Goal: Task Accomplishment & Management: Complete application form

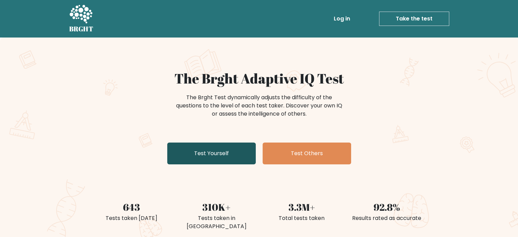
click at [236, 153] on link "Test Yourself" at bounding box center [211, 153] width 89 height 22
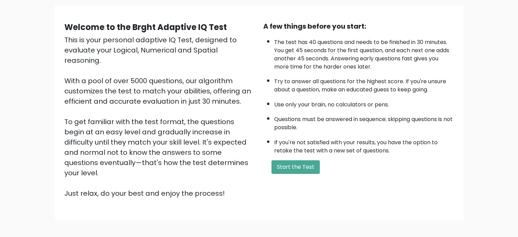
scroll to position [75, 0]
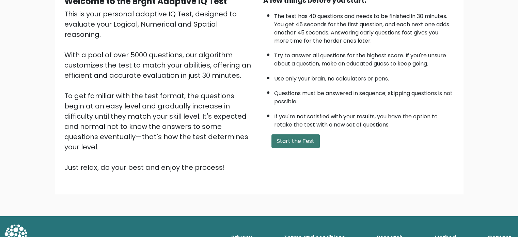
click at [292, 136] on button "Start the Test" at bounding box center [296, 141] width 48 height 14
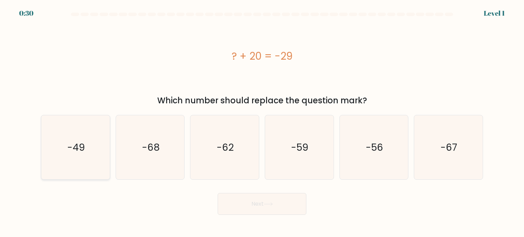
click at [96, 156] on icon "-49" at bounding box center [75, 147] width 64 height 64
click at [262, 122] on input "a. -49" at bounding box center [262, 120] width 0 height 3
radio input "true"
click at [278, 210] on button "Next" at bounding box center [261, 204] width 89 height 22
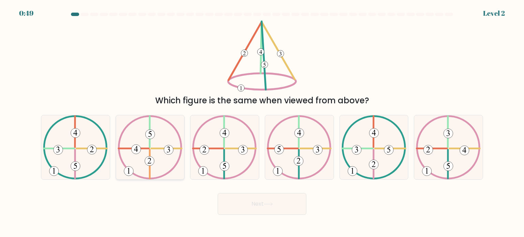
drag, startPoint x: 134, startPoint y: 149, endPoint x: 161, endPoint y: 144, distance: 27.7
click at [161, 144] on icon at bounding box center [150, 147] width 65 height 64
click at [262, 122] on input "b." at bounding box center [262, 120] width 0 height 3
radio input "true"
click at [168, 151] on 730 at bounding box center [168, 149] width 9 height 9
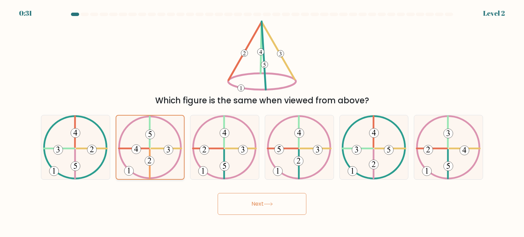
click at [262, 122] on input "b." at bounding box center [262, 120] width 0 height 3
click at [263, 206] on button "Next" at bounding box center [261, 204] width 89 height 22
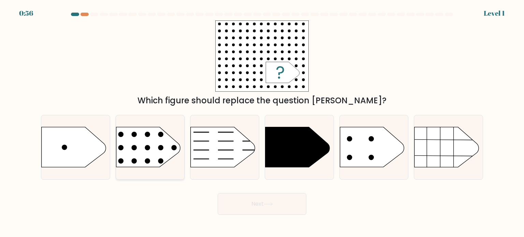
click at [166, 148] on rect at bounding box center [109, 115] width 178 height 135
click at [262, 122] on input "b." at bounding box center [262, 120] width 0 height 3
radio input "true"
click at [260, 201] on button "Next" at bounding box center [261, 204] width 89 height 22
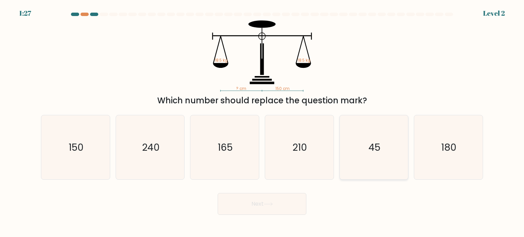
click at [375, 123] on icon "45" at bounding box center [374, 147] width 64 height 64
click at [262, 122] on input "e. 45" at bounding box center [262, 120] width 0 height 3
radio input "true"
click at [255, 207] on button "Next" at bounding box center [261, 204] width 89 height 22
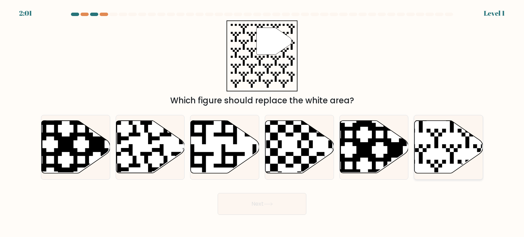
click at [430, 139] on icon at bounding box center [448, 147] width 69 height 52
click at [262, 122] on input "f." at bounding box center [262, 120] width 0 height 3
radio input "true"
click at [251, 206] on button "Next" at bounding box center [261, 204] width 89 height 22
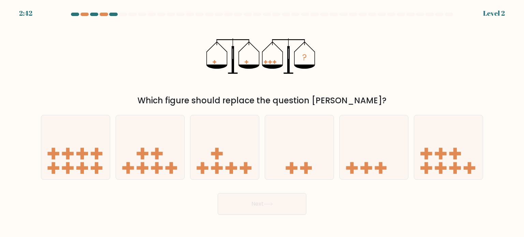
drag, startPoint x: 219, startPoint y: 100, endPoint x: 360, endPoint y: 91, distance: 140.3
click at [360, 91] on div "? Which figure should replace the question mark?" at bounding box center [262, 63] width 450 height 86
drag, startPoint x: 204, startPoint y: 99, endPoint x: 266, endPoint y: 98, distance: 61.7
click at [266, 98] on div "Which figure should replace the question mark?" at bounding box center [262, 100] width 434 height 12
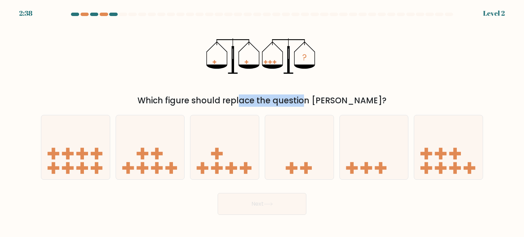
click at [266, 98] on div "Which figure should replace the question mark?" at bounding box center [262, 100] width 434 height 12
click at [378, 164] on icon at bounding box center [373, 147] width 69 height 57
click at [262, 122] on input "e." at bounding box center [262, 120] width 0 height 3
radio input "true"
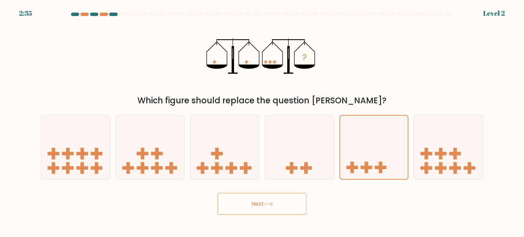
click at [288, 203] on button "Next" at bounding box center [261, 204] width 89 height 22
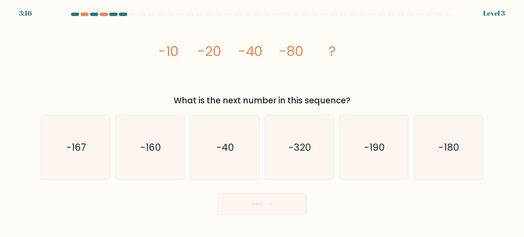
drag, startPoint x: 256, startPoint y: 101, endPoint x: 300, endPoint y: 101, distance: 44.0
click at [300, 101] on div "What is the next number in this sequence?" at bounding box center [262, 100] width 434 height 12
click at [124, 152] on icon "-160" at bounding box center [150, 147] width 64 height 64
click at [262, 122] on input "b. -160" at bounding box center [262, 120] width 0 height 3
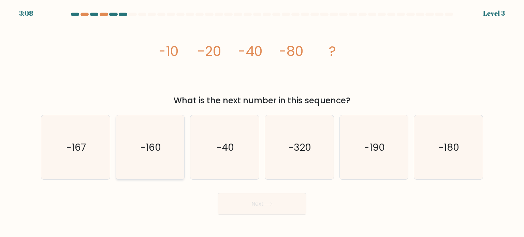
radio input "true"
click at [296, 208] on button "Next" at bounding box center [261, 204] width 89 height 22
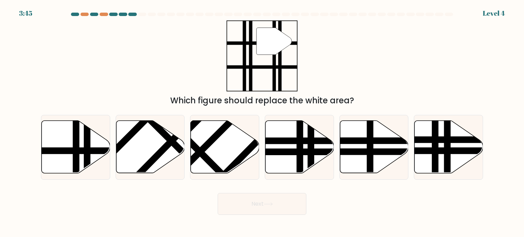
drag, startPoint x: 252, startPoint y: 45, endPoint x: 274, endPoint y: 45, distance: 21.5
click at [274, 45] on icon """ at bounding box center [261, 55] width 71 height 71
click at [70, 158] on icon at bounding box center [76, 147] width 69 height 52
click at [262, 122] on input "a." at bounding box center [262, 120] width 0 height 3
radio input "true"
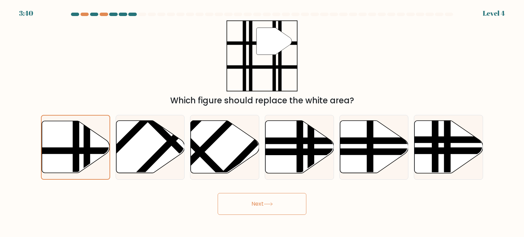
click at [265, 201] on button "Next" at bounding box center [261, 204] width 89 height 22
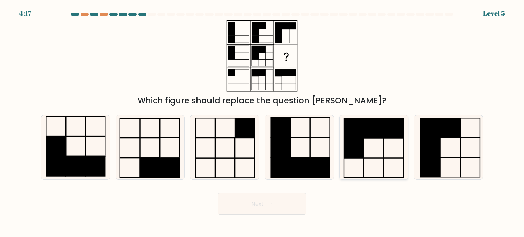
click at [364, 133] on rect at bounding box center [374, 127] width 20 height 19
click at [262, 122] on input "e." at bounding box center [262, 120] width 0 height 3
radio input "true"
click at [268, 209] on button "Next" at bounding box center [261, 204] width 89 height 22
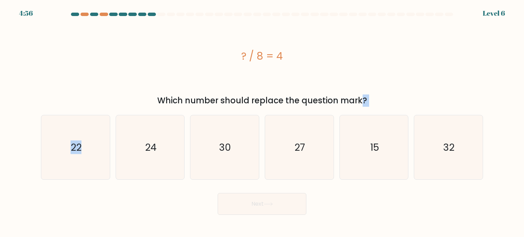
drag, startPoint x: 297, startPoint y: 102, endPoint x: 175, endPoint y: 106, distance: 122.1
click at [175, 106] on form "a." at bounding box center [262, 114] width 524 height 202
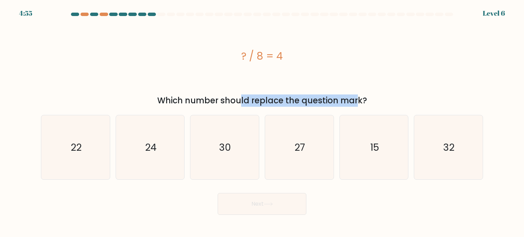
drag, startPoint x: 174, startPoint y: 99, endPoint x: 294, endPoint y: 98, distance: 120.3
click at [294, 98] on div "Which number should replace the question mark?" at bounding box center [262, 100] width 434 height 12
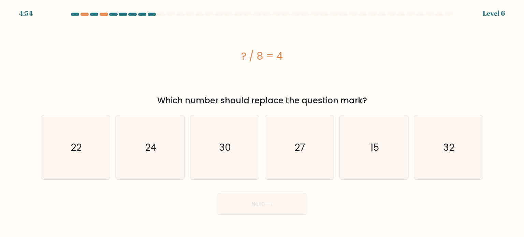
click at [312, 97] on div "Which number should replace the question mark?" at bounding box center [262, 100] width 434 height 12
click at [84, 159] on icon "22" at bounding box center [75, 147] width 64 height 64
click at [262, 122] on input "a. 22" at bounding box center [262, 120] width 0 height 3
radio input "true"
click at [281, 202] on button "Next" at bounding box center [261, 204] width 89 height 22
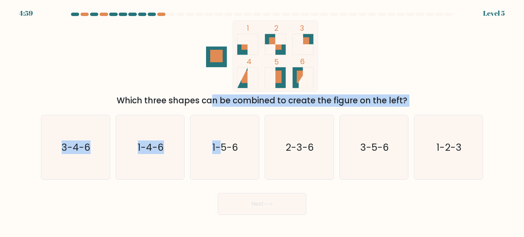
drag, startPoint x: 151, startPoint y: 99, endPoint x: 225, endPoint y: 107, distance: 74.1
click at [225, 107] on form at bounding box center [262, 114] width 524 height 202
click at [267, 97] on div "Which three shapes can be combined to create the figure on the left?" at bounding box center [262, 100] width 434 height 12
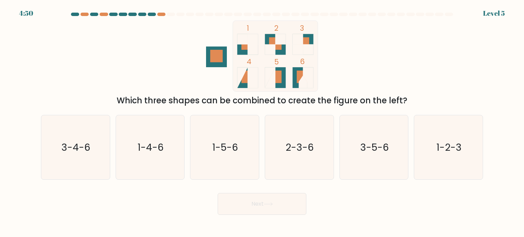
drag, startPoint x: 281, startPoint y: 76, endPoint x: 283, endPoint y: 68, distance: 8.7
click at [283, 68] on g at bounding box center [275, 77] width 21 height 21
click at [463, 158] on icon "1-2-3" at bounding box center [448, 147] width 64 height 64
click at [262, 122] on input "f. 1-2-3" at bounding box center [262, 120] width 0 height 3
radio input "true"
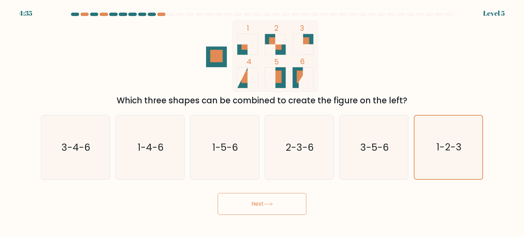
click at [273, 201] on button "Next" at bounding box center [261, 204] width 89 height 22
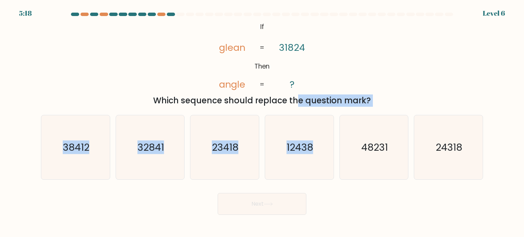
drag, startPoint x: 281, startPoint y: 108, endPoint x: 329, endPoint y: 106, distance: 48.4
click at [329, 106] on form "If ?" at bounding box center [262, 114] width 524 height 202
click at [340, 95] on div "Which sequence should replace the question mark?" at bounding box center [262, 100] width 434 height 12
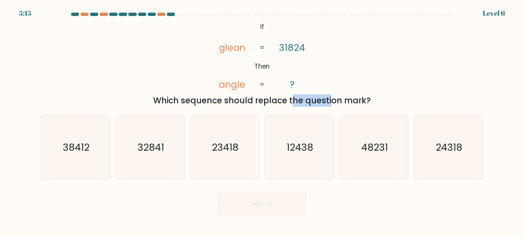
drag, startPoint x: 233, startPoint y: 101, endPoint x: 271, endPoint y: 104, distance: 38.3
click at [271, 104] on div "Which sequence should replace the question mark?" at bounding box center [262, 100] width 434 height 12
drag, startPoint x: 283, startPoint y: 47, endPoint x: 277, endPoint y: 47, distance: 5.8
click at [277, 47] on icon "@import url('https://fonts.googleapis.com/css?family=Abril+Fatface:400,100,100i…" at bounding box center [261, 55] width 115 height 71
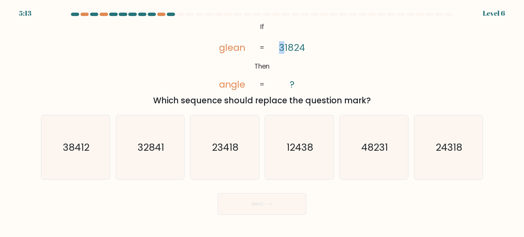
click at [285, 47] on tspan "31824" at bounding box center [292, 47] width 26 height 13
drag, startPoint x: 298, startPoint y: 46, endPoint x: 292, endPoint y: 46, distance: 5.8
click at [292, 46] on tspan "31824" at bounding box center [292, 47] width 26 height 13
drag, startPoint x: 299, startPoint y: 49, endPoint x: 304, endPoint y: 48, distance: 4.9
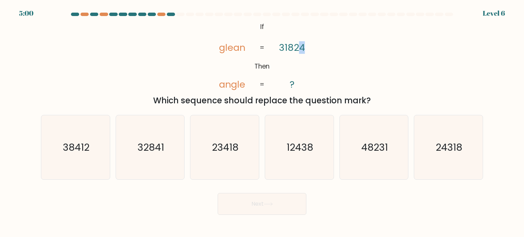
click at [304, 48] on tspan "31824" at bounding box center [292, 47] width 26 height 13
click at [281, 48] on tspan "31824" at bounding box center [292, 47] width 26 height 13
click at [284, 47] on tspan "31824" at bounding box center [292, 47] width 26 height 13
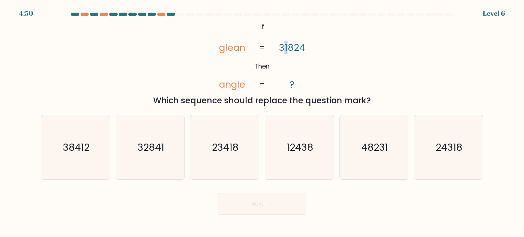
click at [289, 47] on tspan "31824" at bounding box center [292, 47] width 26 height 13
click at [290, 46] on tspan "31824" at bounding box center [292, 47] width 26 height 13
click at [451, 142] on text "24318" at bounding box center [448, 147] width 27 height 14
click at [262, 122] on input "f. 24318" at bounding box center [262, 120] width 0 height 3
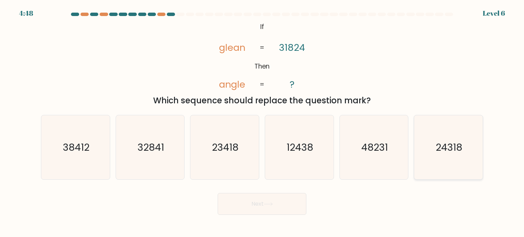
radio input "true"
click at [271, 203] on icon at bounding box center [267, 204] width 9 height 4
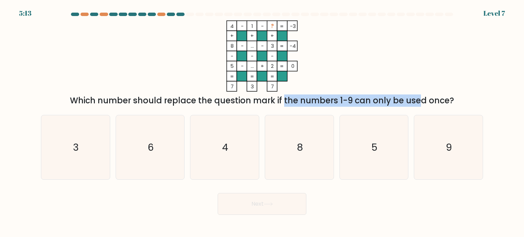
drag, startPoint x: 269, startPoint y: 95, endPoint x: 360, endPoint y: 94, distance: 90.7
click at [360, 94] on div "Which number should replace the question mark if the numbers 1-9 can only be us…" at bounding box center [262, 100] width 434 height 12
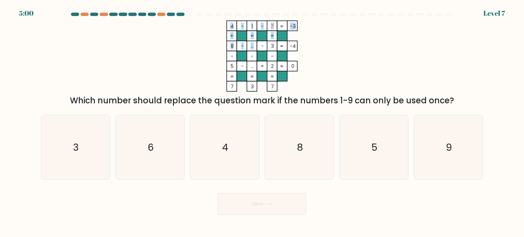
drag, startPoint x: 249, startPoint y: 46, endPoint x: 254, endPoint y: 47, distance: 4.3
click at [254, 47] on icon "4 - 1 - ? -3 + + + 8 - ... - 3 -4 - - - 5 - ... + 2 = 0 = = = = 7 3 7 =" at bounding box center [262, 55] width 204 height 71
click at [254, 47] on tspan "..." at bounding box center [252, 45] width 3 height 7
click at [282, 128] on icon "8" at bounding box center [299, 147] width 64 height 64
click at [262, 122] on input "d. 8" at bounding box center [262, 120] width 0 height 3
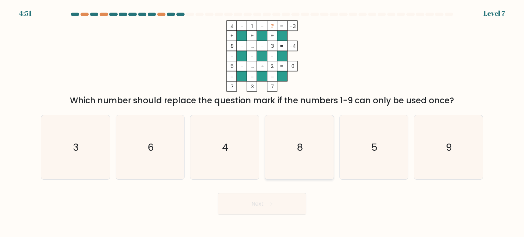
radio input "true"
click at [296, 207] on button "Next" at bounding box center [261, 204] width 89 height 22
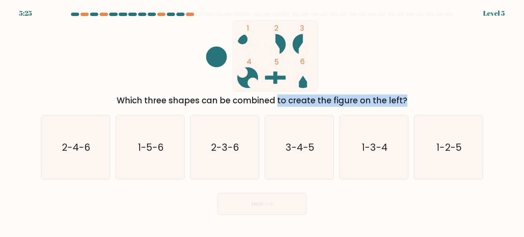
drag, startPoint x: 211, startPoint y: 102, endPoint x: 354, endPoint y: 101, distance: 142.8
click at [354, 101] on div "Which three shapes can be combined to create the figure on the left?" at bounding box center [262, 100] width 434 height 12
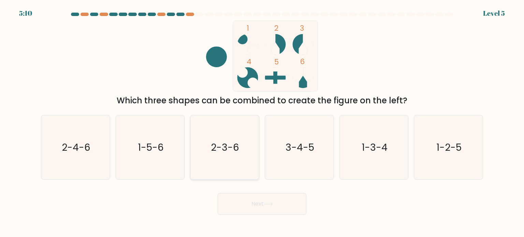
click at [211, 156] on icon "2-3-6" at bounding box center [224, 147] width 64 height 64
click at [262, 122] on input "c. 2-3-6" at bounding box center [262, 120] width 0 height 3
radio input "true"
click at [265, 204] on icon at bounding box center [267, 204] width 9 height 4
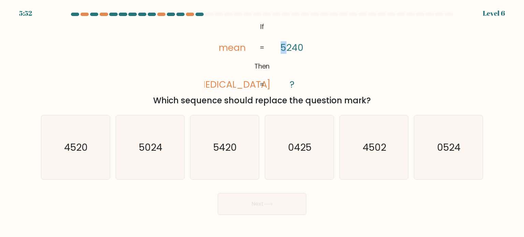
click at [284, 47] on tspan "5240" at bounding box center [292, 47] width 23 height 13
click at [347, 56] on div "@import url('https://fonts.googleapis.com/css?family=Abril+Fatface:400,100,100i…" at bounding box center [262, 63] width 450 height 86
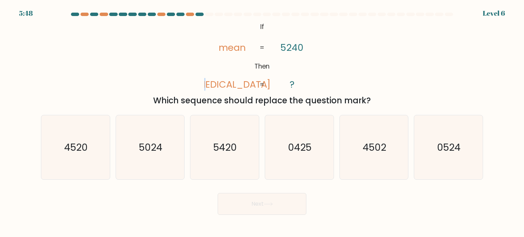
drag, startPoint x: 233, startPoint y: 85, endPoint x: 226, endPoint y: 84, distance: 6.6
click at [226, 84] on tspan "amen" at bounding box center [231, 84] width 77 height 13
click at [283, 47] on tspan "5240" at bounding box center [292, 47] width 23 height 13
click at [284, 47] on tspan "5240" at bounding box center [292, 47] width 23 height 13
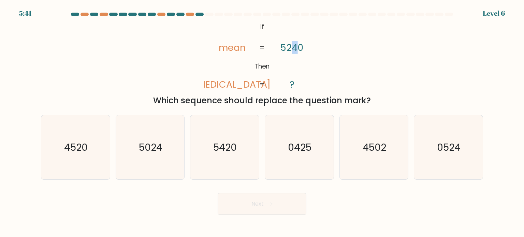
drag, startPoint x: 297, startPoint y: 46, endPoint x: 294, endPoint y: 47, distance: 3.6
click at [294, 47] on tspan "5240" at bounding box center [292, 47] width 23 height 13
click at [283, 47] on tspan "5240" at bounding box center [292, 47] width 23 height 13
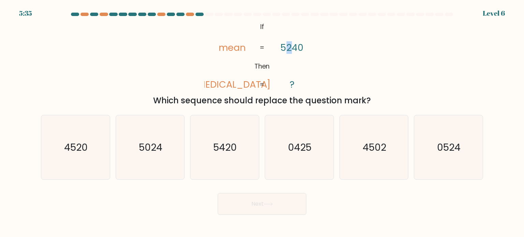
click at [289, 48] on tspan "5240" at bounding box center [292, 47] width 23 height 13
click at [299, 49] on tspan "5240" at bounding box center [292, 47] width 23 height 13
drag, startPoint x: 224, startPoint y: 86, endPoint x: 217, endPoint y: 87, distance: 6.2
click at [217, 87] on icon "@import url('https://fonts.googleapis.com/css?family=Abril+Fatface:400,100,100i…" at bounding box center [261, 55] width 115 height 71
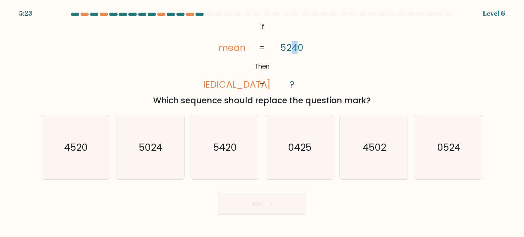
click at [292, 50] on tspan "5240" at bounding box center [292, 47] width 23 height 13
click at [65, 155] on icon "4520" at bounding box center [75, 147] width 64 height 64
click at [262, 122] on input "a. 4520" at bounding box center [262, 120] width 0 height 3
radio input "true"
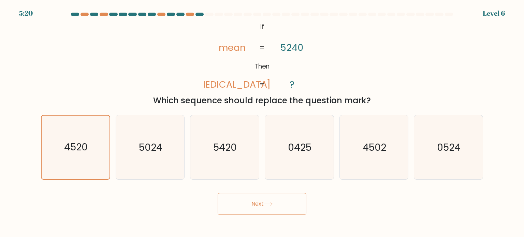
click at [270, 199] on button "Next" at bounding box center [261, 204] width 89 height 22
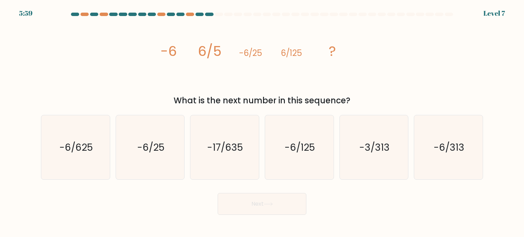
drag, startPoint x: 160, startPoint y: 53, endPoint x: 178, endPoint y: 52, distance: 18.8
click at [178, 52] on icon "image/svg+xml -6 6/5 -6/25 6/125 ?" at bounding box center [262, 55] width 204 height 71
click at [189, 47] on icon "image/svg+xml -6 6/5 -6/25 6/125 ?" at bounding box center [262, 55] width 204 height 71
drag, startPoint x: 199, startPoint y: 49, endPoint x: 223, endPoint y: 50, distance: 23.9
click at [223, 50] on icon "image/svg+xml -6 6/5 -6/25 6/125 ?" at bounding box center [262, 55] width 204 height 71
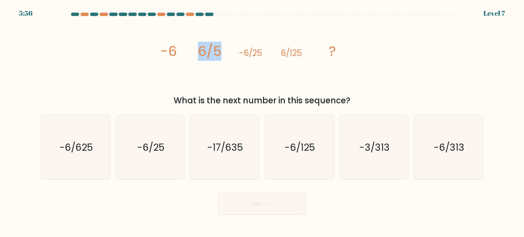
click at [226, 50] on icon "image/svg+xml -6 6/5 -6/25 6/125 ?" at bounding box center [262, 55] width 204 height 71
drag, startPoint x: 241, startPoint y: 53, endPoint x: 260, endPoint y: 51, distance: 18.5
click at [260, 51] on tspan "-6/25" at bounding box center [250, 52] width 23 height 11
click at [156, 150] on text "-6/25" at bounding box center [150, 147] width 27 height 14
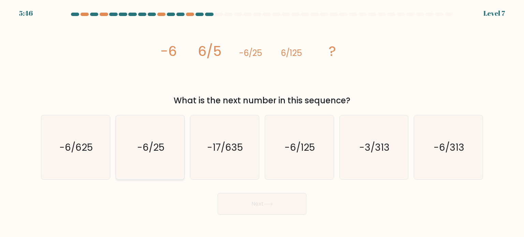
click at [262, 122] on input "b. -6/25" at bounding box center [262, 120] width 0 height 3
radio input "true"
click at [270, 202] on icon at bounding box center [267, 204] width 9 height 4
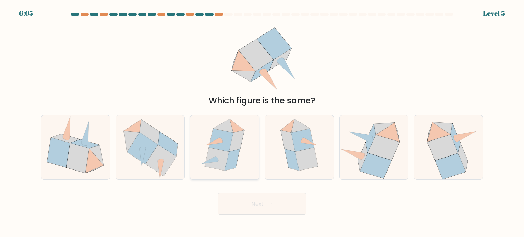
click at [234, 149] on icon at bounding box center [236, 140] width 15 height 21
click at [262, 122] on input "c." at bounding box center [262, 120] width 0 height 3
radio input "true"
click at [270, 209] on button "Next" at bounding box center [261, 204] width 89 height 22
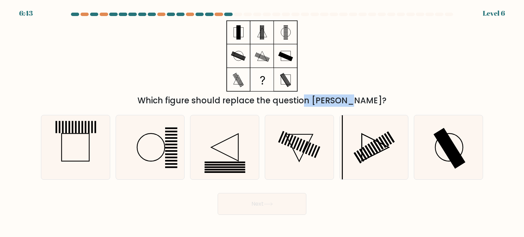
drag, startPoint x: 270, startPoint y: 98, endPoint x: 310, endPoint y: 98, distance: 39.9
click at [310, 98] on div "Which figure should replace the question mark?" at bounding box center [262, 100] width 434 height 12
drag, startPoint x: 469, startPoint y: 13, endPoint x: 454, endPoint y: 13, distance: 15.0
click at [454, 13] on div at bounding box center [262, 16] width 450 height 6
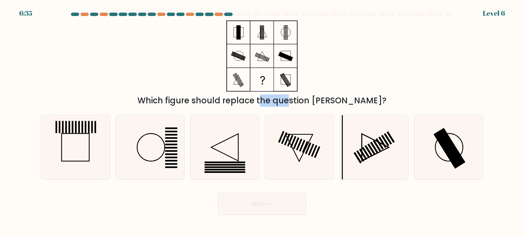
drag, startPoint x: 225, startPoint y: 103, endPoint x: 253, endPoint y: 101, distance: 27.7
click at [253, 101] on div "Which figure should replace the question mark?" at bounding box center [262, 100] width 434 height 12
drag, startPoint x: 177, startPoint y: 101, endPoint x: 346, endPoint y: 96, distance: 169.1
click at [346, 96] on div "Which figure should replace the question mark?" at bounding box center [262, 100] width 434 height 12
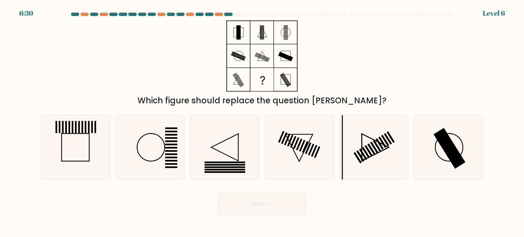
click at [346, 96] on div "Which figure should replace the question mark?" at bounding box center [262, 100] width 434 height 12
click at [154, 143] on icon at bounding box center [150, 147] width 64 height 64
click at [262, 122] on input "b." at bounding box center [262, 120] width 0 height 3
radio input "true"
click at [275, 206] on button "Next" at bounding box center [261, 204] width 89 height 22
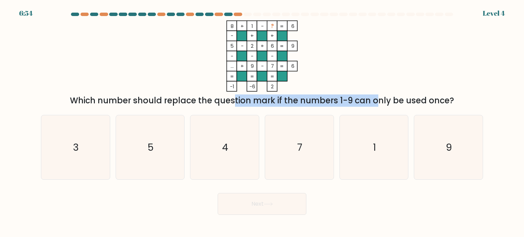
drag, startPoint x: 172, startPoint y: 102, endPoint x: 318, endPoint y: 106, distance: 145.9
click at [318, 106] on div "Which number should replace the question mark if the numbers 1-9 can only be us…" at bounding box center [262, 100] width 434 height 12
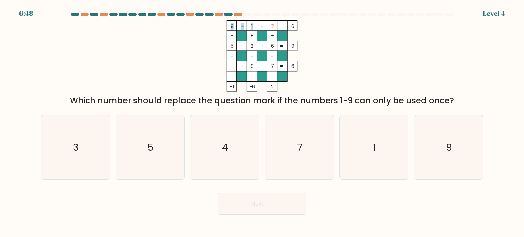
drag, startPoint x: 247, startPoint y: 26, endPoint x: 252, endPoint y: 25, distance: 4.8
click at [252, 25] on icon "8 + 1 - ? 6 - + + 5 - 2 + 6 9 - - - ... + 9 - 7 = 6 = = = = -1 -6 2 =" at bounding box center [262, 55] width 204 height 71
click at [252, 25] on tspan "1" at bounding box center [252, 25] width 2 height 7
drag, startPoint x: 271, startPoint y: 24, endPoint x: 274, endPoint y: 24, distance: 3.4
click at [274, 24] on icon "8 + 1 - ? 6 - + + 5 - 2 + 6 9 - - - ... + 9 - 7 = 6 = = = = -1 -6 2 =" at bounding box center [262, 55] width 204 height 71
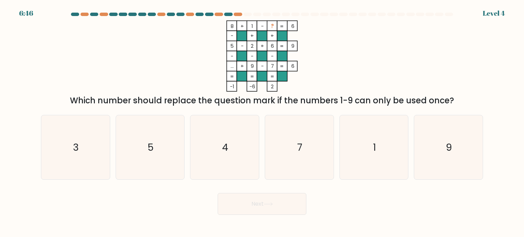
click at [274, 24] on rect at bounding box center [272, 26] width 10 height 10
click at [252, 47] on tspan "2" at bounding box center [252, 45] width 3 height 7
click at [254, 46] on rect at bounding box center [252, 46] width 10 height 10
click at [271, 44] on tspan "6" at bounding box center [272, 45] width 3 height 7
drag, startPoint x: 273, startPoint y: 27, endPoint x: 267, endPoint y: 28, distance: 6.0
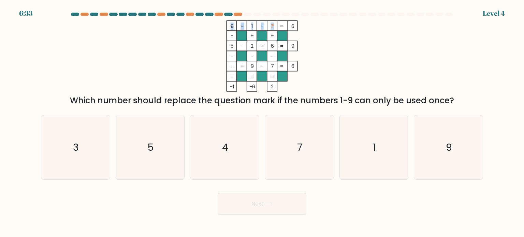
click at [267, 28] on icon "8 + 1 - ? 6 - + + 5 - 2 + 6 9 - - - ... + 9 - 7 = 6 = = = = -1 -6 2 =" at bounding box center [262, 55] width 204 height 71
click at [267, 28] on rect at bounding box center [272, 26] width 10 height 10
drag, startPoint x: 81, startPoint y: 127, endPoint x: 84, endPoint y: 121, distance: 6.7
click at [81, 126] on icon "3" at bounding box center [75, 147] width 64 height 64
click at [262, 122] on input "a. 3" at bounding box center [262, 120] width 0 height 3
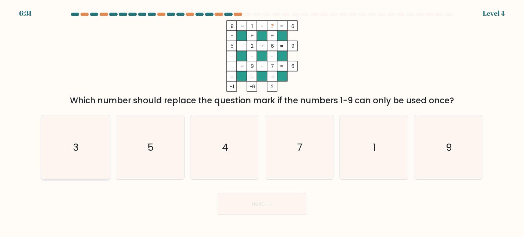
radio input "true"
click at [276, 201] on button "Next" at bounding box center [261, 204] width 89 height 22
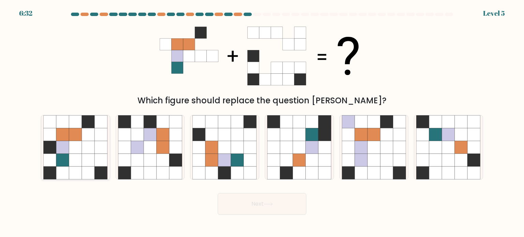
click at [82, 151] on icon at bounding box center [88, 147] width 13 height 13
click at [262, 122] on input "a." at bounding box center [262, 120] width 0 height 3
radio input "true"
click at [289, 204] on button "Next" at bounding box center [261, 204] width 89 height 22
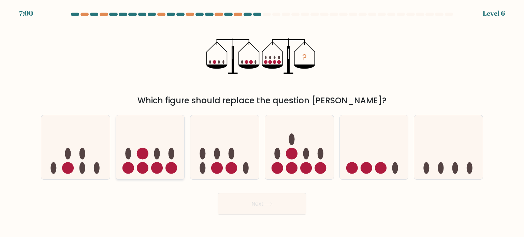
click at [167, 141] on icon at bounding box center [150, 147] width 69 height 57
click at [262, 122] on input "b." at bounding box center [262, 120] width 0 height 3
radio input "true"
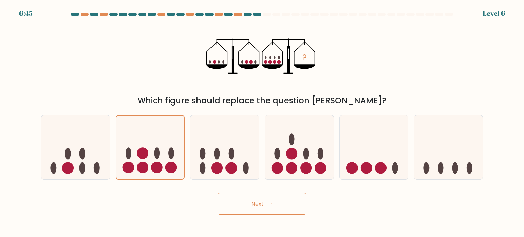
click at [290, 206] on button "Next" at bounding box center [261, 204] width 89 height 22
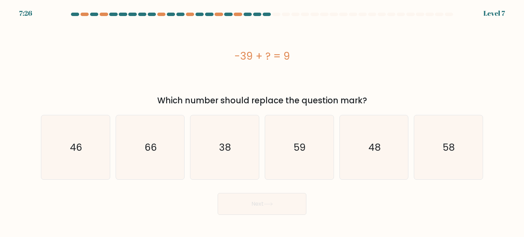
drag, startPoint x: 236, startPoint y: 54, endPoint x: 293, endPoint y: 55, distance: 57.9
click at [293, 55] on div "-39 + ? = 9" at bounding box center [262, 55] width 442 height 15
drag, startPoint x: 234, startPoint y: 54, endPoint x: 296, endPoint y: 55, distance: 61.7
click at [296, 55] on div "-39 + ? = 9" at bounding box center [262, 55] width 442 height 15
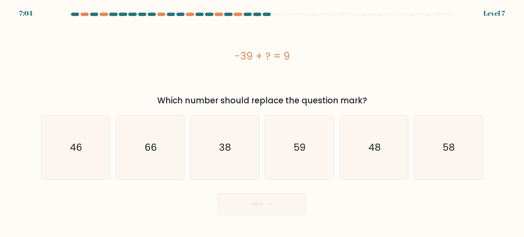
copy div "-39 + ? = 9"
click at [357, 24] on div "-39 + ? = 9" at bounding box center [262, 55] width 442 height 71
drag, startPoint x: 288, startPoint y: 53, endPoint x: 229, endPoint y: 55, distance: 59.7
click at [229, 55] on div "-39 + ? = 9" at bounding box center [262, 55] width 442 height 15
click at [236, 55] on div "-39 + ? = 9" at bounding box center [262, 55] width 442 height 15
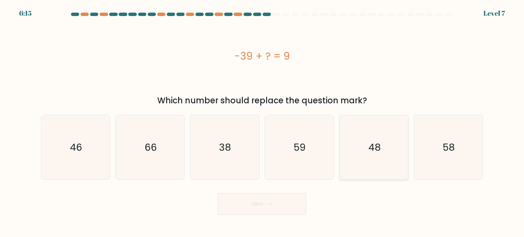
click at [379, 152] on text "48" at bounding box center [374, 147] width 12 height 14
click at [262, 122] on input "e. 48" at bounding box center [262, 120] width 0 height 3
radio input "true"
click at [279, 208] on button "Next" at bounding box center [261, 204] width 89 height 22
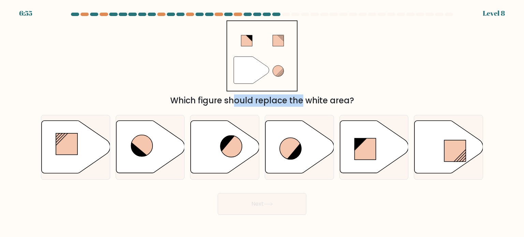
drag, startPoint x: 176, startPoint y: 100, endPoint x: 244, endPoint y: 102, distance: 68.2
click at [244, 102] on div "Which figure should replace the white area?" at bounding box center [262, 100] width 434 height 12
click at [296, 145] on icon at bounding box center [289, 148] width 21 height 21
click at [262, 122] on input "d." at bounding box center [262, 120] width 0 height 3
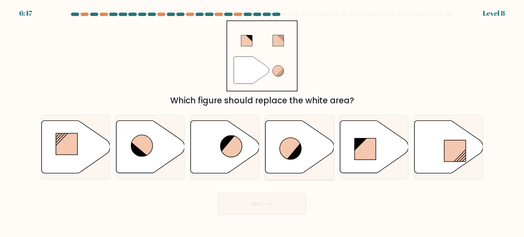
radio input "true"
click at [272, 203] on icon at bounding box center [267, 204] width 9 height 4
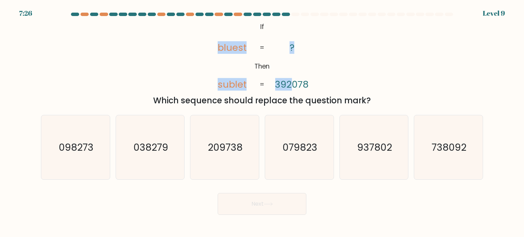
drag, startPoint x: 219, startPoint y: 46, endPoint x: 299, endPoint y: 74, distance: 84.9
click at [297, 76] on icon "@import url('https://fonts.googleapis.com/css?family=Abril+Fatface:400,100,100i…" at bounding box center [261, 55] width 115 height 71
click at [305, 52] on icon "@import url('https://fonts.googleapis.com/css?family=Abril+Fatface:400,100,100i…" at bounding box center [261, 55] width 115 height 71
drag, startPoint x: 294, startPoint y: 46, endPoint x: 290, endPoint y: 46, distance: 3.7
click at [290, 46] on icon "@import url('https://fonts.googleapis.com/css?family=Abril+Fatface:400,100,100i…" at bounding box center [261, 55] width 115 height 71
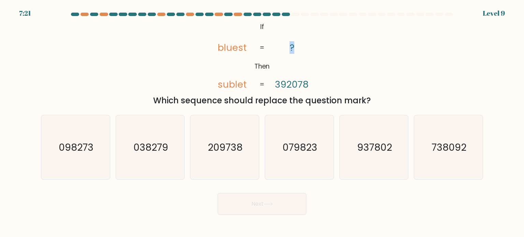
click at [290, 46] on tspan "?" at bounding box center [291, 47] width 5 height 13
drag, startPoint x: 259, startPoint y: 27, endPoint x: 269, endPoint y: 26, distance: 10.3
click at [269, 26] on icon "@import url('https://fonts.googleapis.com/css?family=Abril+Fatface:400,100,100i…" at bounding box center [261, 55] width 115 height 71
click at [268, 41] on icon "@import url('https://fonts.googleapis.com/css?family=Abril+Fatface:400,100,100i…" at bounding box center [261, 55] width 115 height 71
drag, startPoint x: 291, startPoint y: 84, endPoint x: 288, endPoint y: 83, distance: 3.6
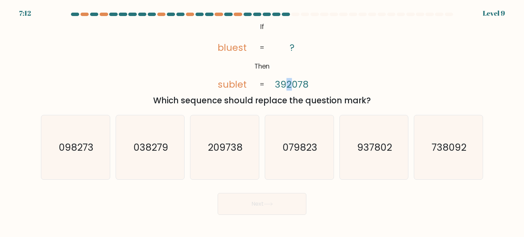
click at [288, 83] on tspan "392078" at bounding box center [292, 84] width 34 height 13
click at [292, 83] on tspan "392078" at bounding box center [292, 84] width 34 height 13
click at [288, 84] on tspan "392078" at bounding box center [292, 84] width 34 height 13
click at [294, 83] on tspan "392078" at bounding box center [292, 84] width 34 height 13
drag, startPoint x: 281, startPoint y: 85, endPoint x: 277, endPoint y: 86, distance: 4.0
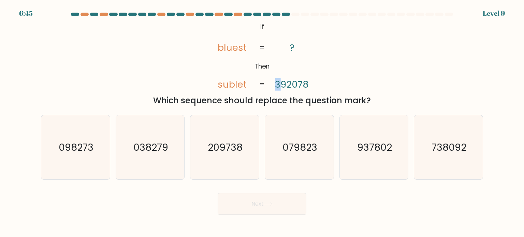
click at [277, 86] on tspan "392078" at bounding box center [292, 84] width 34 height 13
drag, startPoint x: 223, startPoint y: 49, endPoint x: 218, endPoint y: 50, distance: 4.7
click at [218, 50] on tspan "bluest" at bounding box center [231, 47] width 29 height 13
click at [218, 51] on tspan "bluest" at bounding box center [231, 47] width 29 height 13
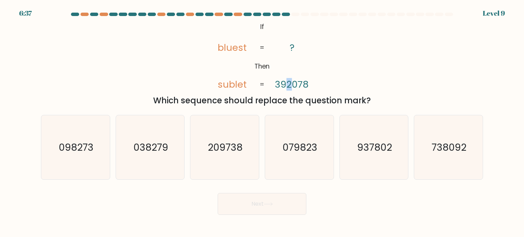
drag, startPoint x: 291, startPoint y: 85, endPoint x: 287, endPoint y: 85, distance: 4.5
click at [287, 85] on tspan "392078" at bounding box center [292, 84] width 34 height 13
drag, startPoint x: 296, startPoint y: 87, endPoint x: 292, endPoint y: 87, distance: 3.4
click at [292, 87] on tspan "392078" at bounding box center [292, 84] width 34 height 13
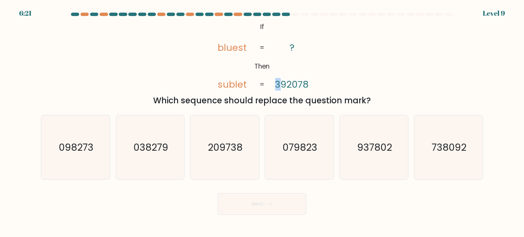
click at [278, 83] on tspan "392078" at bounding box center [292, 84] width 34 height 13
drag, startPoint x: 224, startPoint y: 47, endPoint x: 220, endPoint y: 47, distance: 4.4
click at [220, 47] on tspan "bluest" at bounding box center [231, 47] width 29 height 13
drag, startPoint x: 229, startPoint y: 82, endPoint x: 234, endPoint y: 83, distance: 5.8
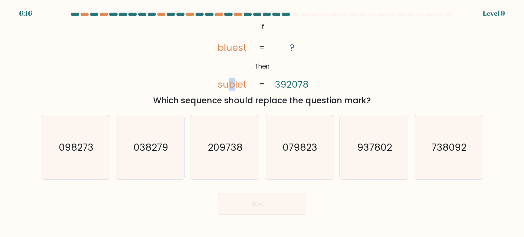
click at [234, 83] on tspan "sublet" at bounding box center [231, 84] width 29 height 13
click at [289, 82] on tspan "392078" at bounding box center [292, 84] width 34 height 13
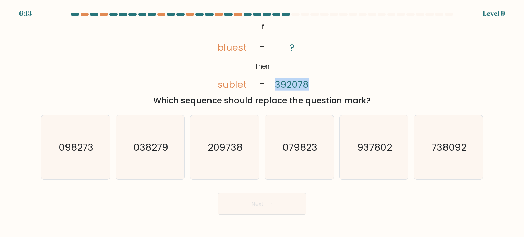
click at [289, 85] on tspan "392078" at bounding box center [292, 84] width 34 height 13
drag, startPoint x: 253, startPoint y: 86, endPoint x: 260, endPoint y: 84, distance: 8.1
click at [253, 85] on icon "@import url('https://fonts.googleapis.com/css?family=Abril+Fatface:400,100,100i…" at bounding box center [261, 55] width 115 height 71
click at [288, 83] on tspan "392078" at bounding box center [292, 84] width 34 height 13
click at [211, 158] on icon "209738" at bounding box center [224, 147] width 64 height 64
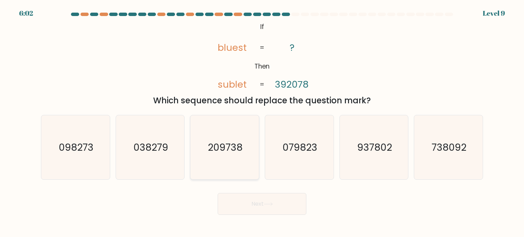
click at [262, 122] on input "c. 209738" at bounding box center [262, 120] width 0 height 3
radio input "true"
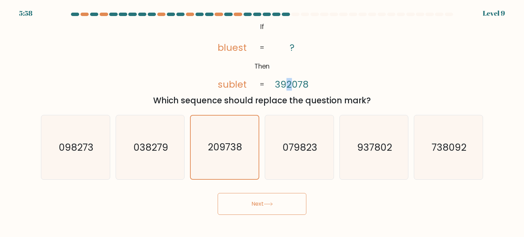
click at [290, 82] on tspan "392078" at bounding box center [292, 84] width 34 height 13
click at [294, 84] on tspan "392078" at bounding box center [292, 84] width 34 height 13
click at [303, 84] on tspan "392078" at bounding box center [292, 84] width 34 height 13
click at [302, 83] on tspan "392078" at bounding box center [292, 84] width 34 height 13
click at [256, 197] on button "Next" at bounding box center [261, 204] width 89 height 22
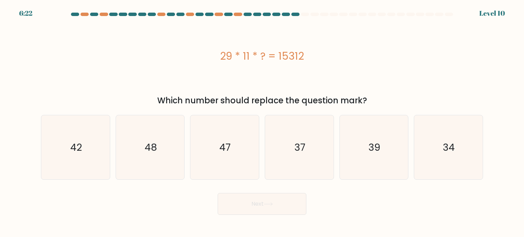
drag, startPoint x: 221, startPoint y: 53, endPoint x: 302, endPoint y: 52, distance: 80.8
click at [300, 53] on div "29 * 11 * ? = 15312" at bounding box center [262, 55] width 442 height 15
click at [303, 52] on div "29 * 11 * ? = 15312" at bounding box center [262, 55] width 442 height 15
click at [379, 157] on icon "39" at bounding box center [374, 147] width 64 height 64
click at [262, 122] on input "e. 39" at bounding box center [262, 120] width 0 height 3
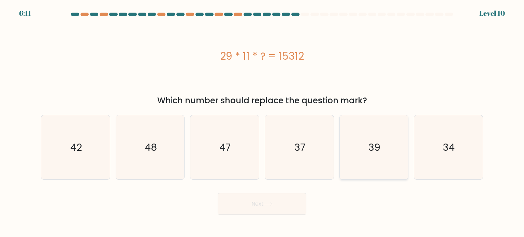
radio input "true"
click at [276, 212] on button "Next" at bounding box center [261, 204] width 89 height 22
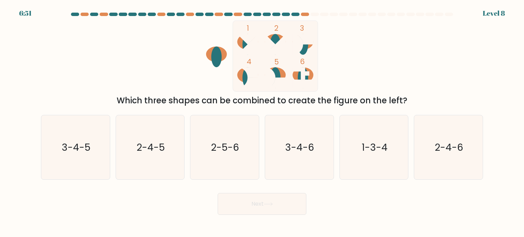
drag, startPoint x: 158, startPoint y: 101, endPoint x: 360, endPoint y: 96, distance: 202.2
click at [360, 96] on div "Which three shapes can be combined to create the figure on the left?" at bounding box center [262, 100] width 434 height 12
click at [151, 135] on icon "2-4-5" at bounding box center [150, 147] width 64 height 64
click at [262, 122] on input "b. 2-4-5" at bounding box center [262, 120] width 0 height 3
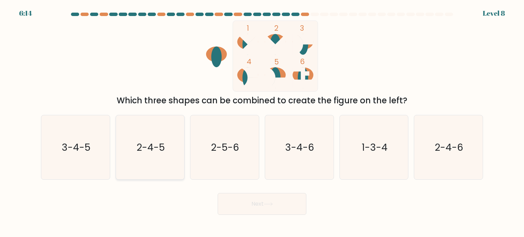
radio input "true"
click at [251, 203] on button "Next" at bounding box center [261, 204] width 89 height 22
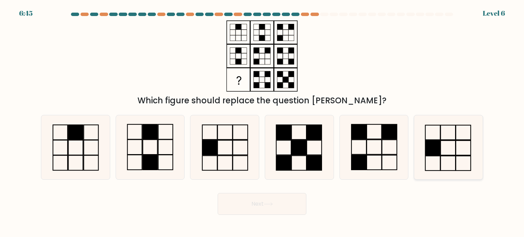
click at [442, 142] on icon at bounding box center [448, 147] width 64 height 64
click at [262, 122] on input "f." at bounding box center [262, 120] width 0 height 3
radio input "true"
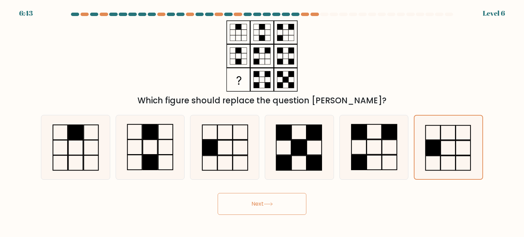
click at [280, 201] on button "Next" at bounding box center [261, 204] width 89 height 22
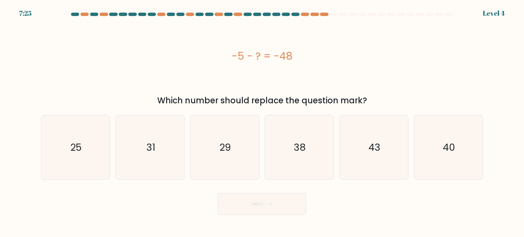
drag, startPoint x: 227, startPoint y: 56, endPoint x: 287, endPoint y: 56, distance: 59.6
click at [287, 56] on div "-5 - ? = -48" at bounding box center [262, 55] width 442 height 15
drag, startPoint x: 291, startPoint y: 55, endPoint x: 232, endPoint y: 61, distance: 59.2
click at [232, 61] on div "-5 - ? = -48" at bounding box center [262, 55] width 442 height 15
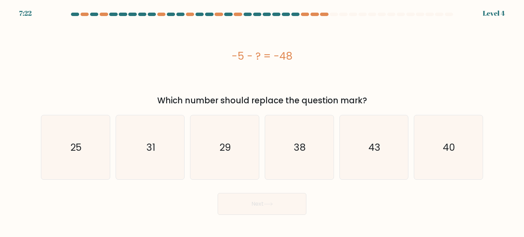
click at [232, 61] on div "-5 - ? = -48" at bounding box center [262, 55] width 442 height 15
drag, startPoint x: 232, startPoint y: 61, endPoint x: 295, endPoint y: 61, distance: 63.1
click at [295, 61] on div "-5 - ? = -48" at bounding box center [262, 55] width 442 height 15
drag, startPoint x: 281, startPoint y: 54, endPoint x: 232, endPoint y: 56, distance: 49.1
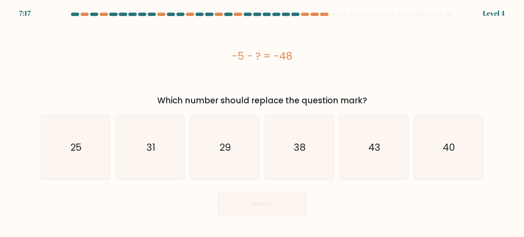
click at [232, 56] on div "-5 - ? = -48" at bounding box center [262, 55] width 442 height 15
click at [375, 142] on icon "43" at bounding box center [374, 147] width 64 height 64
click at [365, 135] on icon "43" at bounding box center [374, 147] width 64 height 64
click at [262, 122] on input "e. 43" at bounding box center [262, 120] width 0 height 3
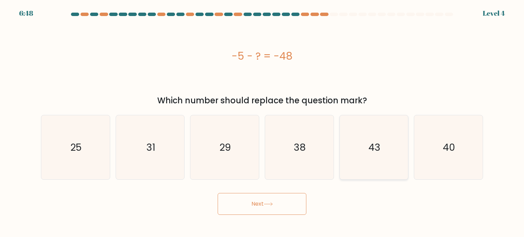
radio input "true"
click at [263, 215] on body "6:48 Level 4 a." at bounding box center [262, 118] width 524 height 237
click at [270, 208] on button "Next" at bounding box center [261, 204] width 89 height 22
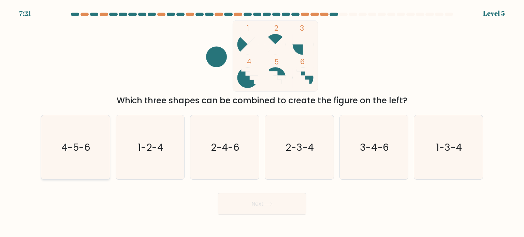
click at [68, 149] on text "4-5-6" at bounding box center [76, 147] width 29 height 14
click at [262, 122] on input "a. 4-5-6" at bounding box center [262, 120] width 0 height 3
radio input "true"
click at [265, 204] on icon at bounding box center [267, 204] width 9 height 4
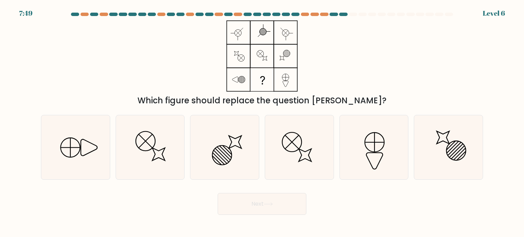
drag, startPoint x: 164, startPoint y: 102, endPoint x: 361, endPoint y: 94, distance: 197.5
click at [361, 94] on div "Which figure should replace the question mark?" at bounding box center [262, 100] width 434 height 12
click at [226, 168] on icon at bounding box center [224, 147] width 64 height 64
click at [262, 122] on input "c." at bounding box center [262, 120] width 0 height 3
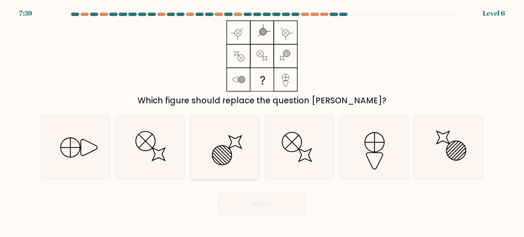
radio input "true"
click at [282, 204] on button "Next" at bounding box center [261, 204] width 89 height 22
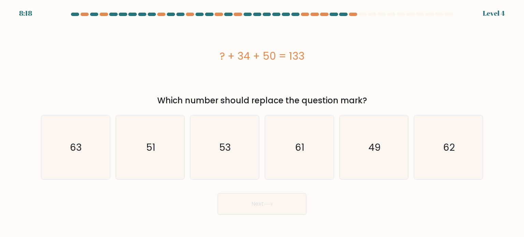
drag, startPoint x: 248, startPoint y: 57, endPoint x: 308, endPoint y: 55, distance: 60.0
click at [308, 55] on div "? + 34 + 50 = 133" at bounding box center [262, 55] width 442 height 15
click at [371, 150] on text "49" at bounding box center [374, 147] width 12 height 14
click at [262, 122] on input "e. 49" at bounding box center [262, 120] width 0 height 3
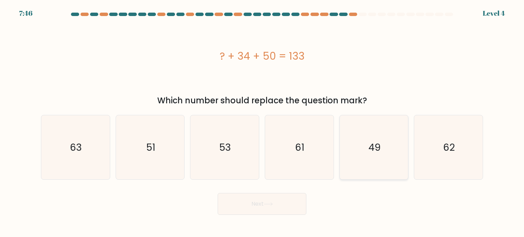
radio input "true"
click at [287, 201] on button "Next" at bounding box center [261, 204] width 89 height 22
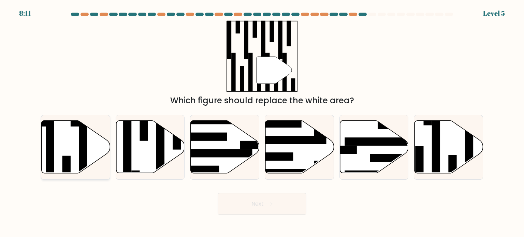
click at [84, 156] on rect at bounding box center [83, 152] width 8 height 74
click at [262, 122] on input "a." at bounding box center [262, 120] width 0 height 3
radio input "true"
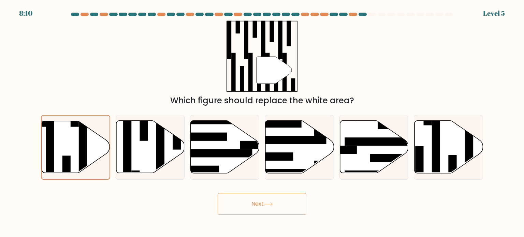
click at [260, 214] on button "Next" at bounding box center [261, 204] width 89 height 22
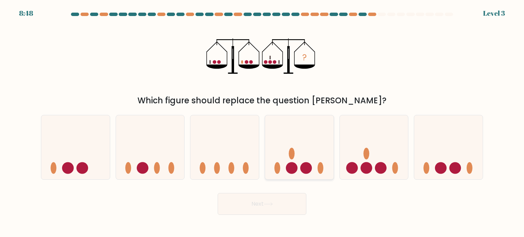
click at [309, 163] on icon at bounding box center [299, 147] width 69 height 57
click at [262, 122] on input "d." at bounding box center [262, 120] width 0 height 3
radio input "true"
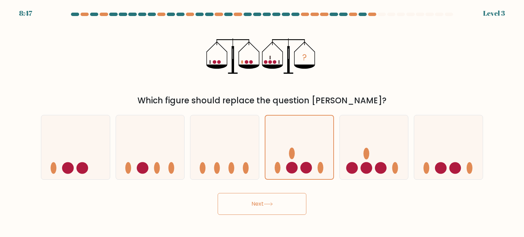
click at [300, 207] on button "Next" at bounding box center [261, 204] width 89 height 22
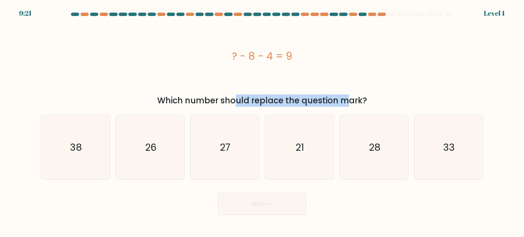
drag, startPoint x: 171, startPoint y: 97, endPoint x: 286, endPoint y: 95, distance: 114.9
click at [286, 95] on div "Which number should replace the question mark?" at bounding box center [262, 100] width 434 height 12
drag, startPoint x: 286, startPoint y: 95, endPoint x: 210, endPoint y: 92, distance: 75.4
click at [210, 92] on div "? - 8 - 4 = 9 Which number should replace the question mark?" at bounding box center [262, 63] width 450 height 86
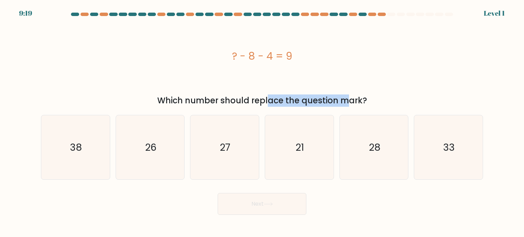
click at [210, 92] on div "? - 8 - 4 = 9 Which number should replace the question mark?" at bounding box center [262, 63] width 450 height 86
drag, startPoint x: 166, startPoint y: 100, endPoint x: 360, endPoint y: 103, distance: 193.6
click at [355, 103] on div "Which number should replace the question mark?" at bounding box center [262, 100] width 434 height 12
click at [359, 104] on div "Which number should replace the question mark?" at bounding box center [262, 100] width 434 height 12
click at [315, 148] on icon "21" at bounding box center [299, 147] width 64 height 64
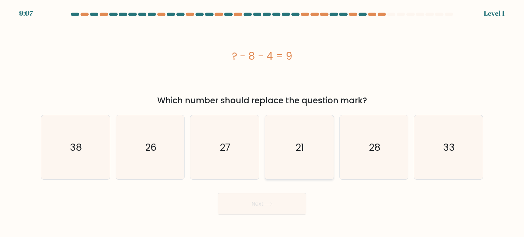
click at [262, 122] on input "d. 21" at bounding box center [262, 120] width 0 height 3
radio input "true"
click at [266, 206] on button "Next" at bounding box center [261, 204] width 89 height 22
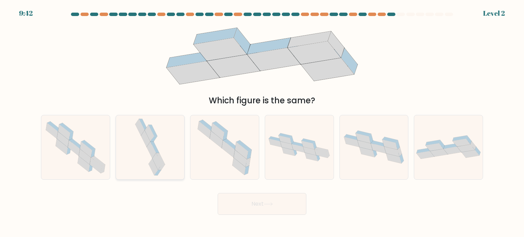
click at [138, 164] on icon at bounding box center [150, 147] width 34 height 64
click at [262, 122] on input "b." at bounding box center [262, 120] width 0 height 3
radio input "true"
click at [273, 198] on button "Next" at bounding box center [261, 204] width 89 height 22
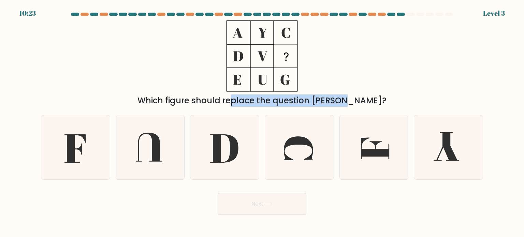
drag, startPoint x: 196, startPoint y: 101, endPoint x: 306, endPoint y: 102, distance: 110.1
click at [306, 102] on div "Which figure should replace the question mark?" at bounding box center [262, 100] width 434 height 12
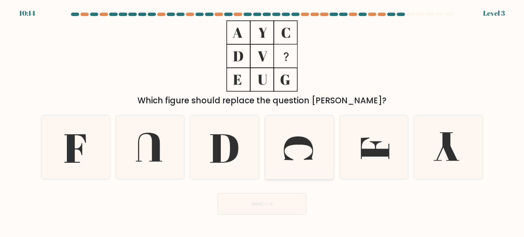
click at [291, 167] on icon at bounding box center [299, 147] width 64 height 64
click at [262, 122] on input "d." at bounding box center [262, 120] width 0 height 3
radio input "true"
click at [205, 159] on icon at bounding box center [224, 147] width 64 height 64
click at [262, 122] on input "c." at bounding box center [262, 120] width 0 height 3
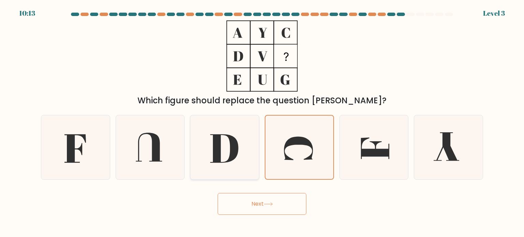
radio input "true"
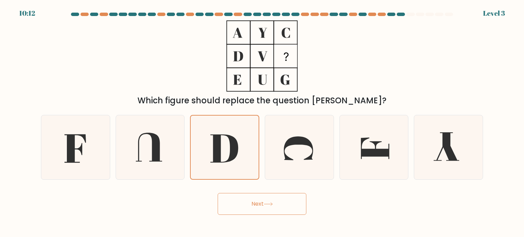
click at [262, 202] on button "Next" at bounding box center [261, 204] width 89 height 22
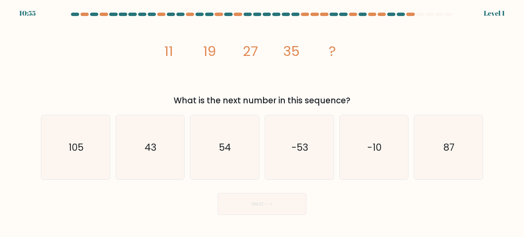
drag, startPoint x: 182, startPoint y: 52, endPoint x: 185, endPoint y: 52, distance: 3.8
click at [185, 52] on icon "image/svg+xml 11 19 27 35 ?" at bounding box center [262, 55] width 204 height 71
click at [210, 58] on tspan "19" at bounding box center [209, 51] width 13 height 19
drag, startPoint x: 206, startPoint y: 51, endPoint x: 226, endPoint y: 54, distance: 20.7
click at [226, 54] on icon "image/svg+xml 11 19 27 35 ?" at bounding box center [262, 55] width 204 height 71
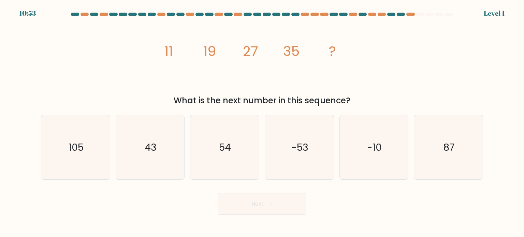
click at [246, 55] on tspan "27" at bounding box center [250, 51] width 15 height 19
drag, startPoint x: 246, startPoint y: 51, endPoint x: 273, endPoint y: 54, distance: 27.1
click at [273, 54] on icon "image/svg+xml 11 19 27 35 ?" at bounding box center [262, 55] width 204 height 71
click at [288, 56] on tspan "35" at bounding box center [291, 51] width 16 height 19
click at [141, 158] on icon "43" at bounding box center [150, 147] width 64 height 64
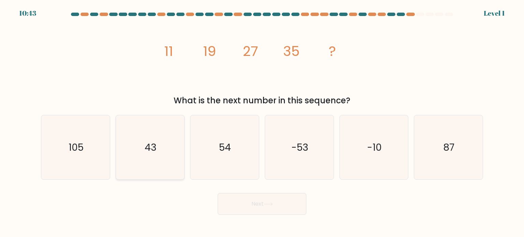
click at [262, 122] on input "b. 43" at bounding box center [262, 120] width 0 height 3
radio input "true"
click at [234, 202] on button "Next" at bounding box center [261, 204] width 89 height 22
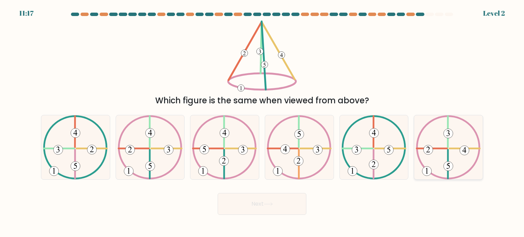
click at [453, 141] on icon at bounding box center [447, 147] width 65 height 64
click at [262, 122] on input "f." at bounding box center [262, 120] width 0 height 3
radio input "true"
click at [278, 207] on button "Next" at bounding box center [261, 204] width 89 height 22
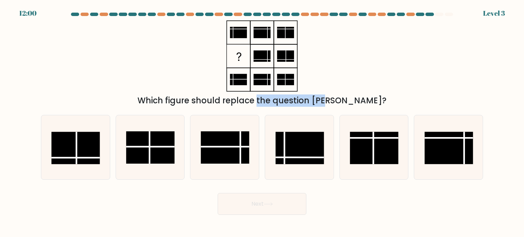
drag, startPoint x: 233, startPoint y: 102, endPoint x: 287, endPoint y: 102, distance: 54.2
click at [287, 102] on div "Which figure should replace the question mark?" at bounding box center [262, 100] width 434 height 12
click at [294, 151] on rect at bounding box center [299, 148] width 48 height 32
click at [262, 122] on input "d." at bounding box center [262, 120] width 0 height 3
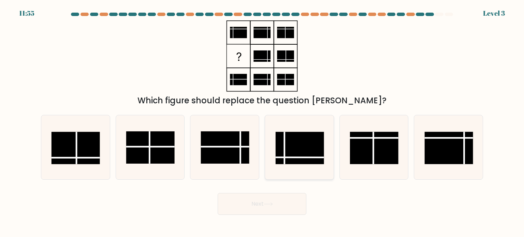
radio input "true"
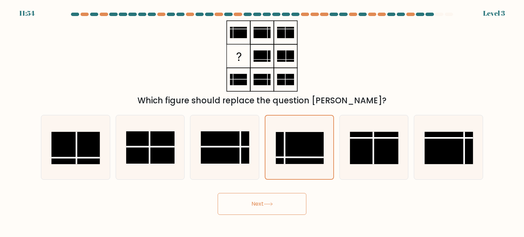
click at [272, 214] on button "Next" at bounding box center [261, 204] width 89 height 22
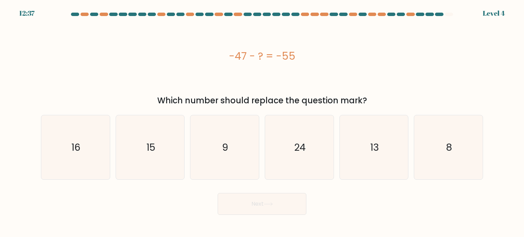
drag, startPoint x: 229, startPoint y: 55, endPoint x: 298, endPoint y: 52, distance: 68.2
click at [298, 52] on div "-47 - ? = -55" at bounding box center [262, 55] width 442 height 15
drag, startPoint x: 296, startPoint y: 53, endPoint x: 227, endPoint y: 57, distance: 69.0
click at [227, 57] on div "-47 - ? = -55" at bounding box center [262, 55] width 442 height 15
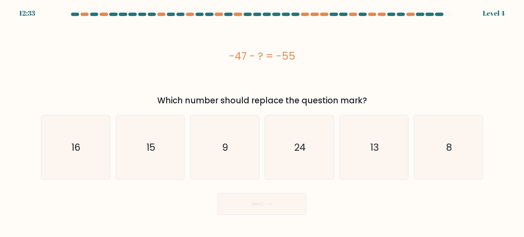
click at [227, 57] on div "-47 - ? = -55" at bounding box center [262, 55] width 442 height 15
click at [223, 139] on icon "9" at bounding box center [224, 147] width 64 height 64
click at [262, 122] on input "c. 9" at bounding box center [262, 120] width 0 height 3
radio input "true"
click at [153, 151] on text "15" at bounding box center [150, 147] width 9 height 14
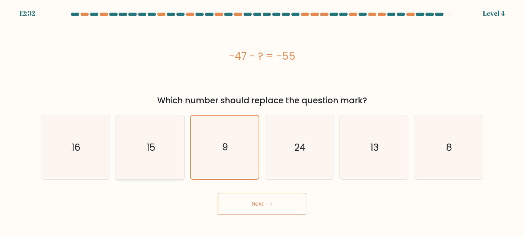
click at [262, 122] on input "b. 15" at bounding box center [262, 120] width 0 height 3
radio input "true"
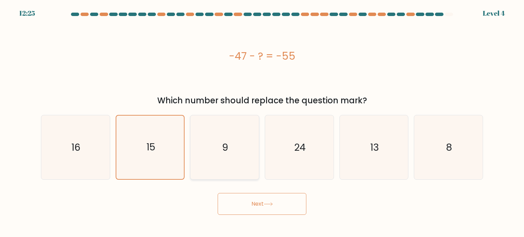
click at [230, 155] on icon "9" at bounding box center [224, 147] width 64 height 64
click at [262, 122] on input "c. 9" at bounding box center [262, 120] width 0 height 3
radio input "true"
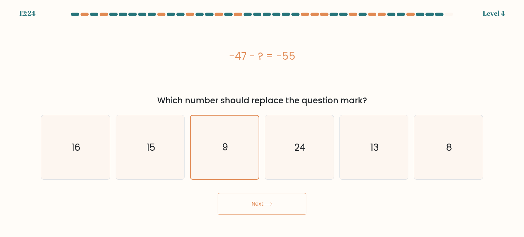
click at [262, 207] on button "Next" at bounding box center [261, 204] width 89 height 22
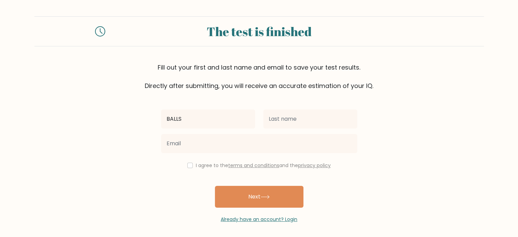
type input "BALLS"
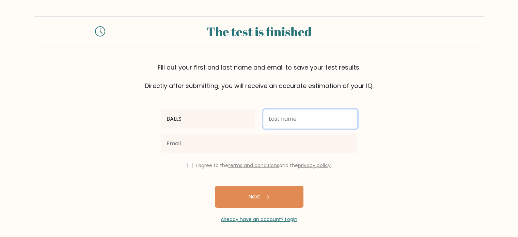
click at [281, 118] on input "text" at bounding box center [310, 118] width 94 height 19
type input "CRACK"
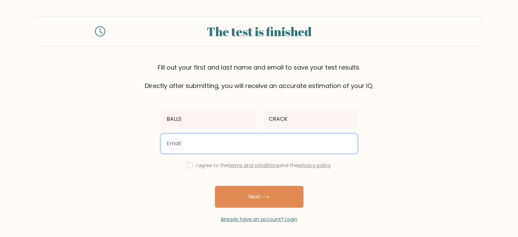
click at [264, 139] on input "email" at bounding box center [259, 143] width 196 height 19
type input "aj269432@gmail.com"
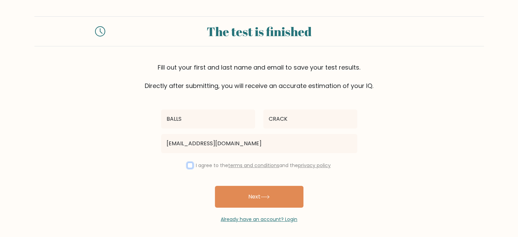
click at [187, 166] on input "checkbox" at bounding box center [189, 165] width 5 height 5
checkbox input "true"
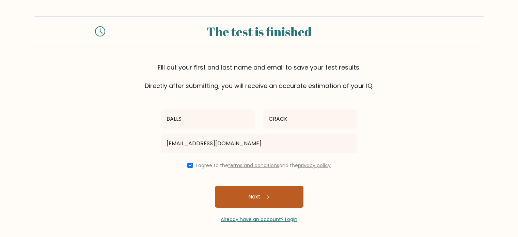
click at [269, 197] on icon at bounding box center [265, 196] width 8 height 3
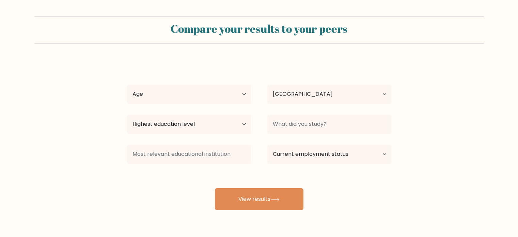
select select "IN"
click at [218, 125] on select "Highest education level No schooling Primary Lower Secondary Upper Secondary Oc…" at bounding box center [189, 124] width 124 height 19
select select "upper_secondary"
click at [127, 115] on select "Highest education level No schooling Primary Lower Secondary Upper Secondary Oc…" at bounding box center [189, 124] width 124 height 19
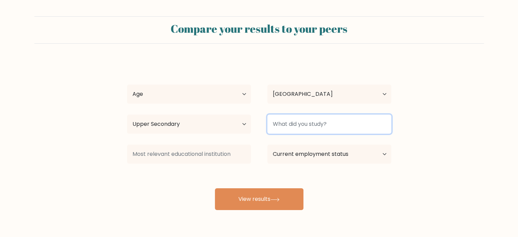
click at [282, 124] on input at bounding box center [330, 124] width 124 height 19
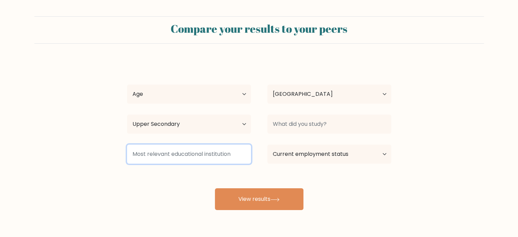
click at [192, 159] on input at bounding box center [189, 154] width 124 height 19
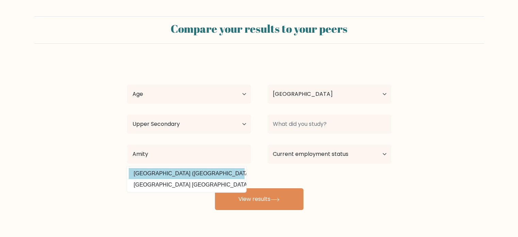
click at [194, 169] on option "[GEOGRAPHIC_DATA] ([GEOGRAPHIC_DATA])" at bounding box center [187, 173] width 116 height 11
type input "[GEOGRAPHIC_DATA]"
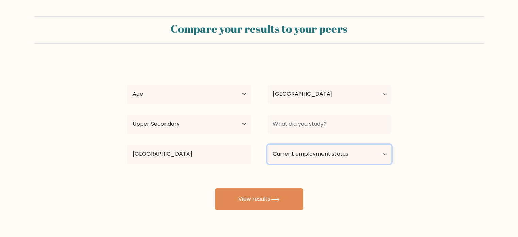
click at [334, 150] on select "Current employment status Employed Student Retired Other / prefer not to answer" at bounding box center [330, 154] width 124 height 19
click at [268, 145] on select "Current employment status Employed Student Retired Other / prefer not to answer" at bounding box center [330, 154] width 124 height 19
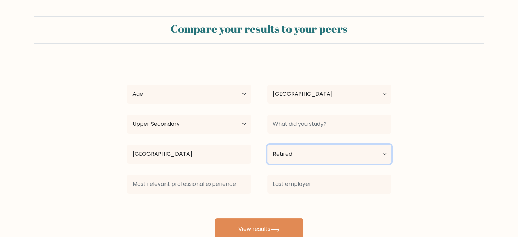
drag, startPoint x: 328, startPoint y: 155, endPoint x: 326, endPoint y: 162, distance: 7.5
click at [328, 155] on select "Current employment status Employed Student Retired Other / prefer not to answer" at bounding box center [330, 154] width 124 height 19
select select "student"
click at [268, 145] on select "Current employment status Employed Student Retired Other / prefer not to answer" at bounding box center [330, 154] width 124 height 19
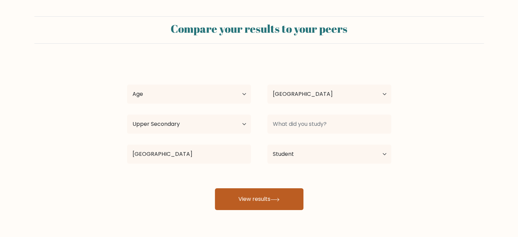
click at [284, 194] on button "View results" at bounding box center [259, 199] width 89 height 22
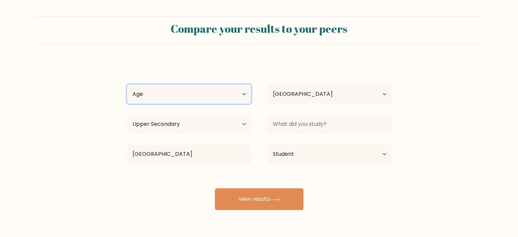
click at [190, 95] on select "Age Under 18 years old 18-24 years old 25-34 years old 35-44 years old 45-54 ye…" at bounding box center [189, 94] width 124 height 19
select select "18_24"
click at [127, 85] on select "Age Under 18 years old 18-24 years old 25-34 years old 35-44 years old 45-54 ye…" at bounding box center [189, 94] width 124 height 19
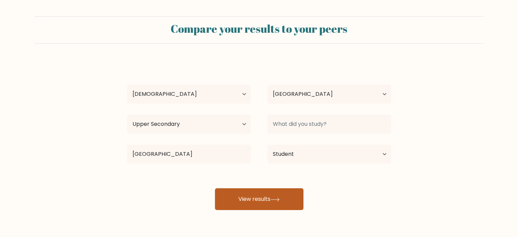
click at [256, 199] on button "View results" at bounding box center [259, 199] width 89 height 22
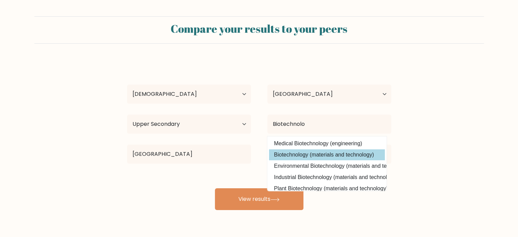
click at [320, 152] on option "Biotechnology (materials and technology)" at bounding box center [327, 154] width 116 height 11
type input "Biotechnology"
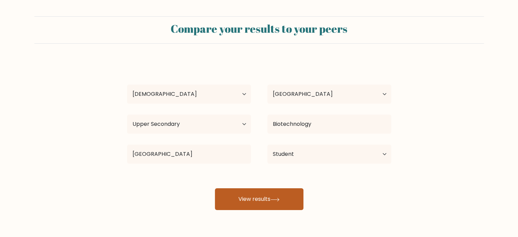
click at [277, 204] on button "View results" at bounding box center [259, 199] width 89 height 22
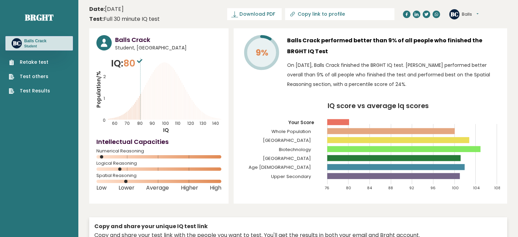
drag, startPoint x: 285, startPoint y: 37, endPoint x: 396, endPoint y: 79, distance: 118.2
click at [375, 82] on div "9% Balls Crack performed better than 9% of all people who finished the BRGHT IQ…" at bounding box center [370, 63] width 259 height 57
click at [397, 78] on p "On October 06, 2025, Balls Crack finished the BRGHT IQ test. Balls performed be…" at bounding box center [393, 74] width 213 height 29
drag, startPoint x: 375, startPoint y: 85, endPoint x: 294, endPoint y: 39, distance: 92.0
click at [294, 39] on div "Balls Crack performed better than 9% of all people who finished the BRGHT IQ Te…" at bounding box center [393, 63] width 213 height 57
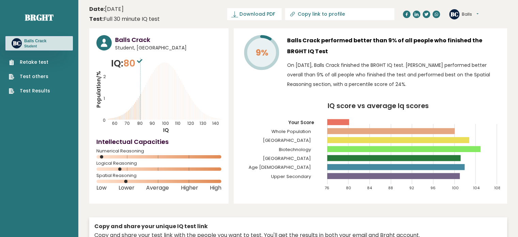
click at [346, 57] on div "Balls Crack performed better than 9% of all people who finished the BRGHT IQ Te…" at bounding box center [393, 63] width 213 height 57
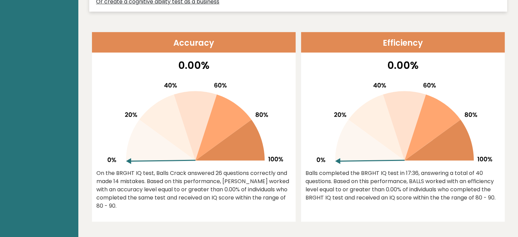
scroll to position [273, 0]
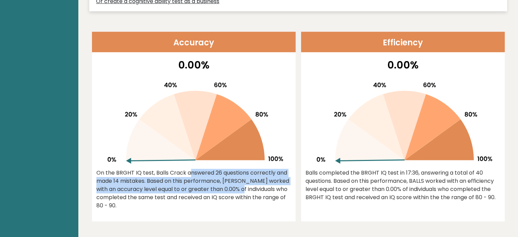
drag, startPoint x: 147, startPoint y: 172, endPoint x: 203, endPoint y: 194, distance: 60.1
click at [203, 194] on div "On the BRGHT IQ test, Balls Crack answered 26 questions correctly and made 14 m…" at bounding box center [193, 189] width 195 height 41
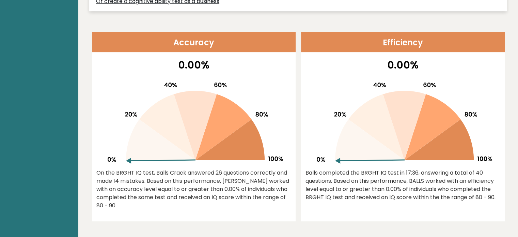
click at [210, 204] on div "On the BRGHT IQ test, Balls Crack answered 26 questions correctly and made 14 m…" at bounding box center [193, 189] width 195 height 41
drag, startPoint x: 206, startPoint y: 178, endPoint x: 217, endPoint y: 204, distance: 27.7
click at [217, 204] on div "On the BRGHT IQ test, Balls Crack answered 26 questions correctly and made 14 m…" at bounding box center [193, 189] width 195 height 41
click at [217, 206] on div "On the BRGHT IQ test, Balls Crack answered 26 questions correctly and made 14 m…" at bounding box center [193, 189] width 195 height 41
drag, startPoint x: 211, startPoint y: 173, endPoint x: 213, endPoint y: 206, distance: 32.7
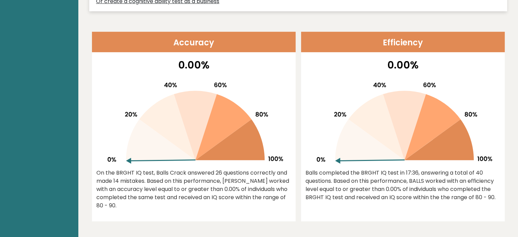
click at [213, 204] on div "On the BRGHT IQ test, Balls Crack answered 26 questions correctly and made 14 m…" at bounding box center [193, 189] width 195 height 41
click at [213, 206] on div "On the BRGHT IQ test, Balls Crack answered 26 questions correctly and made 14 m…" at bounding box center [193, 189] width 195 height 41
drag, startPoint x: 206, startPoint y: 170, endPoint x: 208, endPoint y: 206, distance: 35.8
click at [208, 206] on div "On the BRGHT IQ test, Balls Crack answered 26 questions correctly and made 14 m…" at bounding box center [193, 189] width 195 height 41
click at [207, 208] on div "On the BRGHT IQ test, Balls Crack answered 26 questions correctly and made 14 m…" at bounding box center [193, 189] width 195 height 41
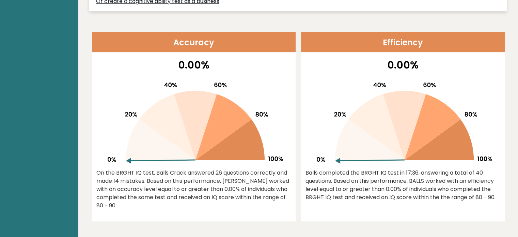
drag, startPoint x: 206, startPoint y: 175, endPoint x: 201, endPoint y: 212, distance: 37.5
click at [201, 212] on div "0.00% On the BRGHT IQ test, Balls Crack answered 26 questions correctly and mad…" at bounding box center [194, 139] width 204 height 164
drag, startPoint x: 203, startPoint y: 173, endPoint x: 202, endPoint y: 212, distance: 39.6
click at [202, 212] on div "0.00% On the BRGHT IQ test, Balls Crack answered 26 questions correctly and mad…" at bounding box center [194, 139] width 204 height 164
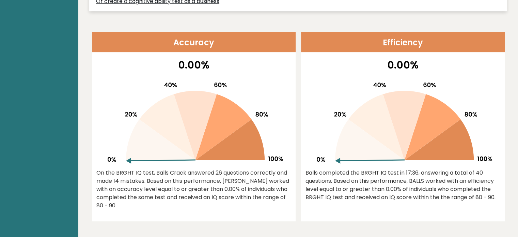
click at [202, 212] on div "0.00% On the BRGHT IQ test, Balls Crack answered 26 questions correctly and mad…" at bounding box center [194, 139] width 204 height 164
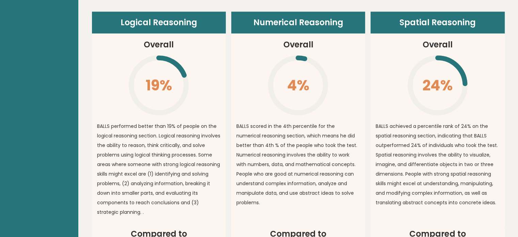
scroll to position [500, 0]
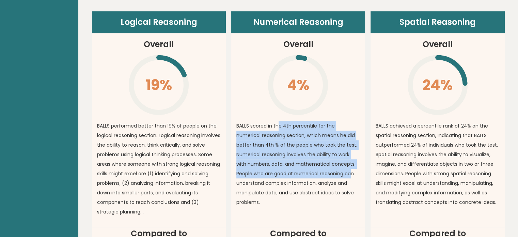
drag, startPoint x: 291, startPoint y: 126, endPoint x: 313, endPoint y: 177, distance: 56.0
click at [314, 177] on p "BALLS scored in the 4th percentile for the numerical reasoning section, which m…" at bounding box center [299, 164] width 124 height 86
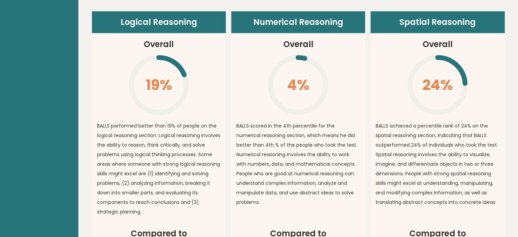
click at [310, 180] on p "BALLS scored in the 4th percentile for the numerical reasoning section, which m…" at bounding box center [299, 164] width 124 height 86
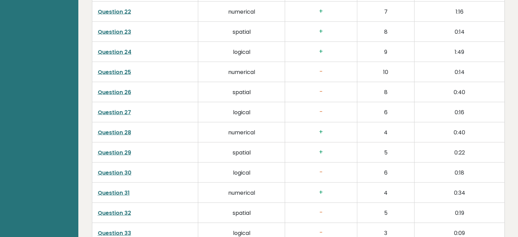
scroll to position [1784, 0]
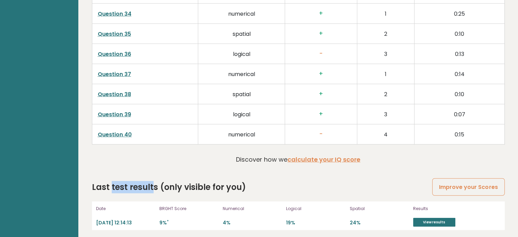
drag, startPoint x: 110, startPoint y: 184, endPoint x: 152, endPoint y: 188, distance: 42.5
click at [152, 188] on h2 "Last test results (only visible for you)" at bounding box center [169, 187] width 154 height 12
click at [157, 187] on h2 "Last test results (only visible for you)" at bounding box center [169, 187] width 154 height 12
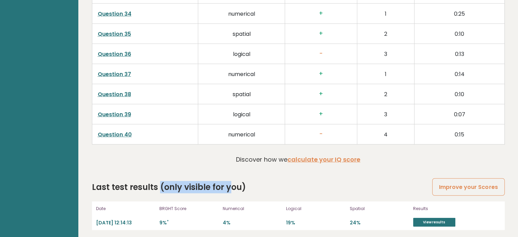
drag, startPoint x: 168, startPoint y: 188, endPoint x: 228, endPoint y: 186, distance: 60.3
click at [228, 186] on h2 "Last test results (only visible for you)" at bounding box center [169, 187] width 154 height 12
click at [246, 185] on div "Last test results (only visible for you) Improve your Scores" at bounding box center [298, 187] width 413 height 12
drag, startPoint x: 309, startPoint y: 221, endPoint x: 354, endPoint y: 216, distance: 44.5
click at [347, 216] on div "Date 2025-10-06 12:14:13 BRGHT Score 9% * Numerical 4% Logical 19% Spatial 24% …" at bounding box center [298, 215] width 413 height 29
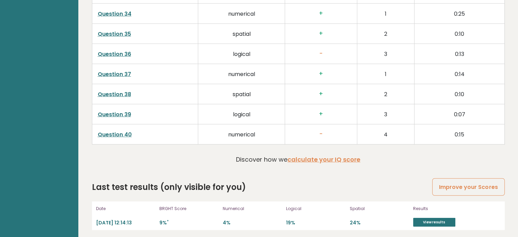
drag, startPoint x: 372, startPoint y: 221, endPoint x: 379, endPoint y: 221, distance: 6.8
click at [373, 221] on p "24%" at bounding box center [379, 222] width 59 height 6
click at [423, 218] on link "View results" at bounding box center [434, 222] width 42 height 9
click at [497, 183] on link "Improve your Scores" at bounding box center [469, 186] width 72 height 17
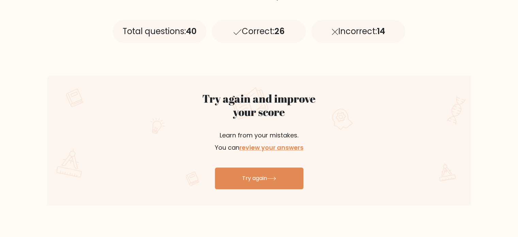
scroll to position [318, 0]
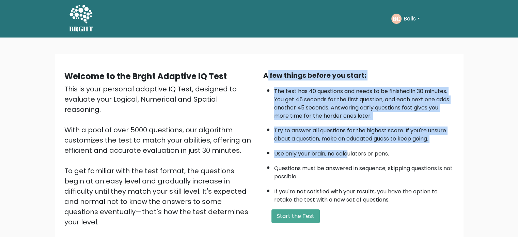
drag, startPoint x: 268, startPoint y: 72, endPoint x: 350, endPoint y: 157, distance: 117.9
click at [350, 154] on div "A few things before you start: The test has 40 questions and needs to be finish…" at bounding box center [358, 158] width 199 height 177
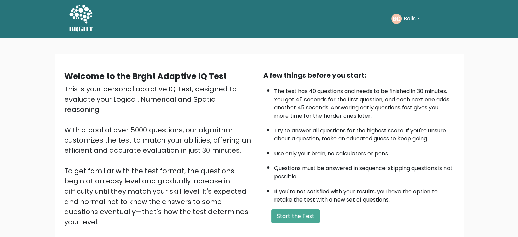
click at [350, 157] on ul "The test has 40 questions and needs to be finished in 30 minutes. You get 45 se…" at bounding box center [358, 144] width 191 height 120
